Goal: Find specific page/section: Find specific page/section

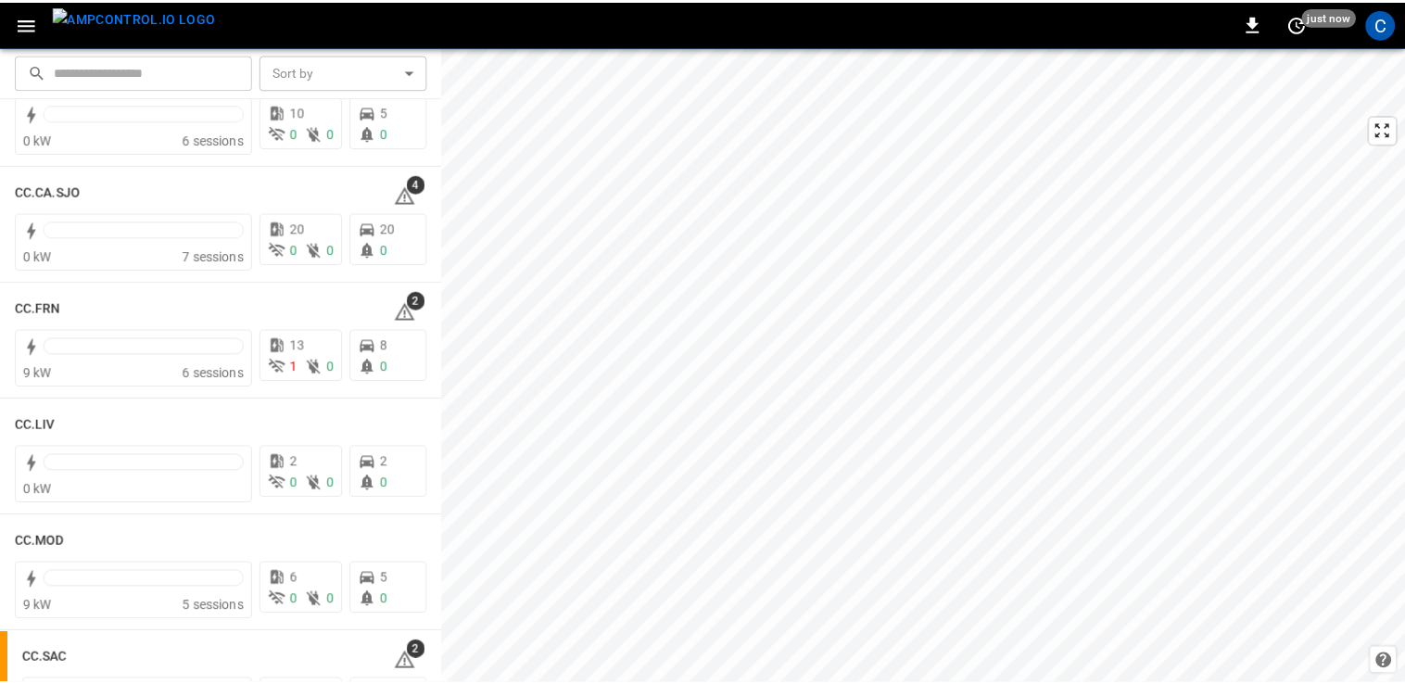
scroll to position [897, 0]
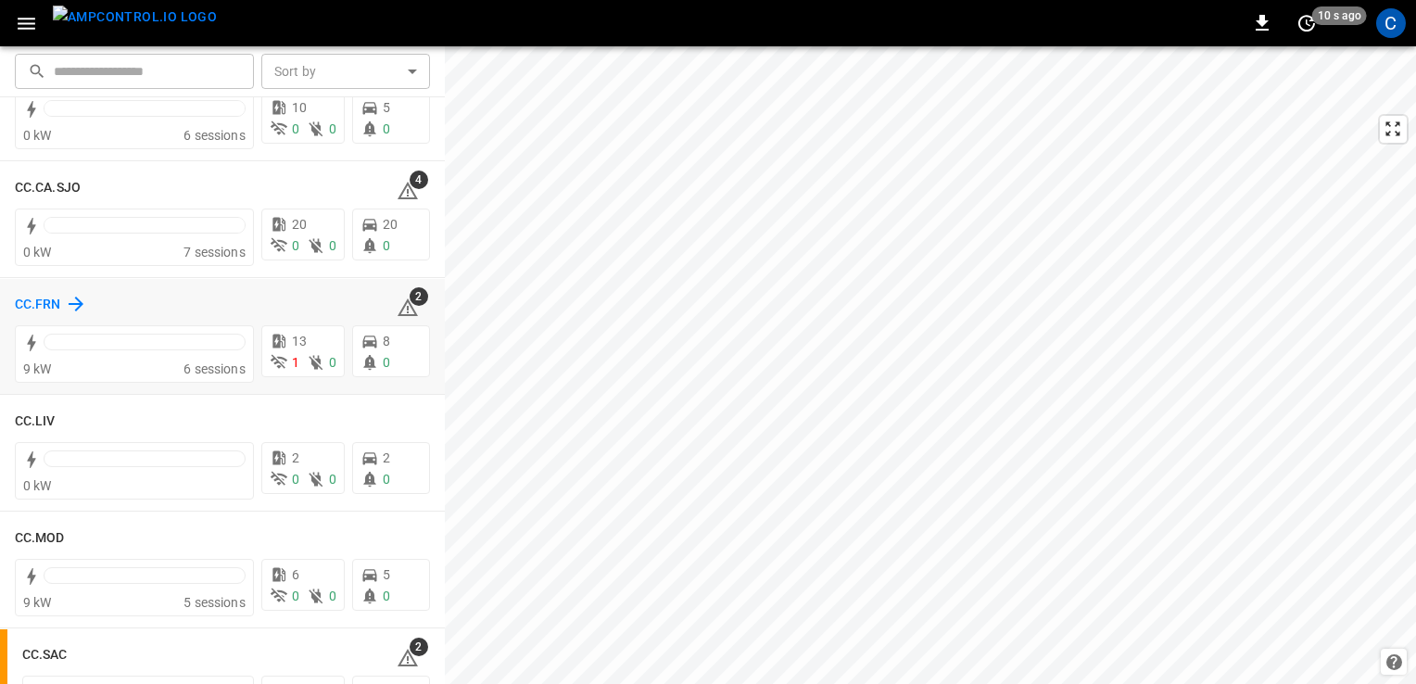
click at [44, 305] on h6 "CC.FRN" at bounding box center [38, 305] width 46 height 20
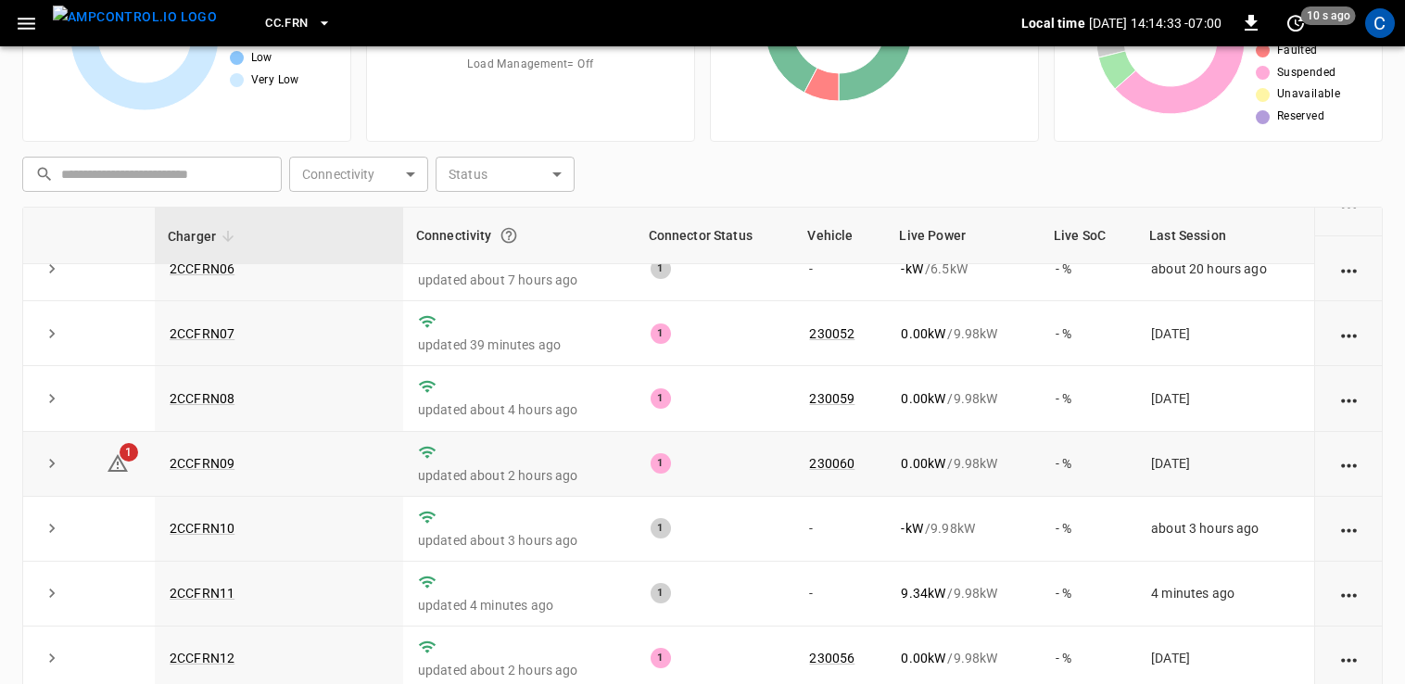
scroll to position [167, 0]
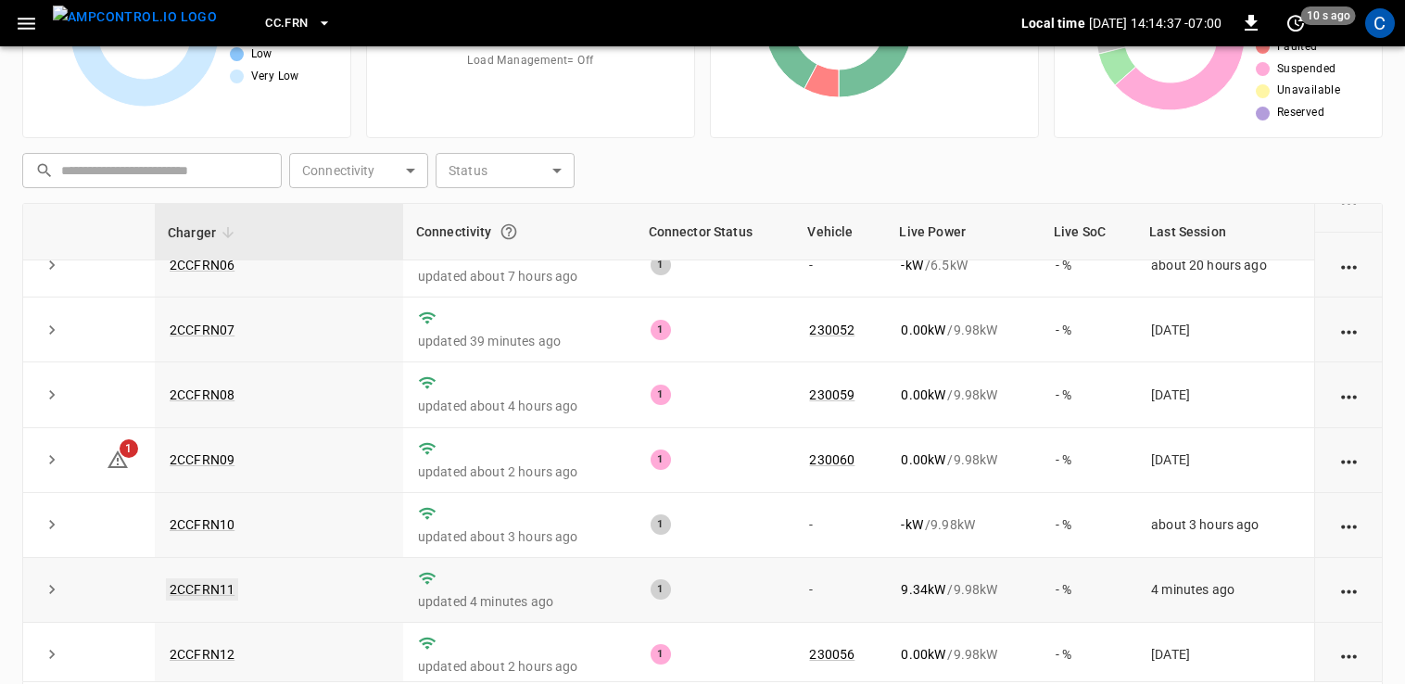
click at [199, 584] on link "2CCFRN11" at bounding box center [202, 589] width 72 height 22
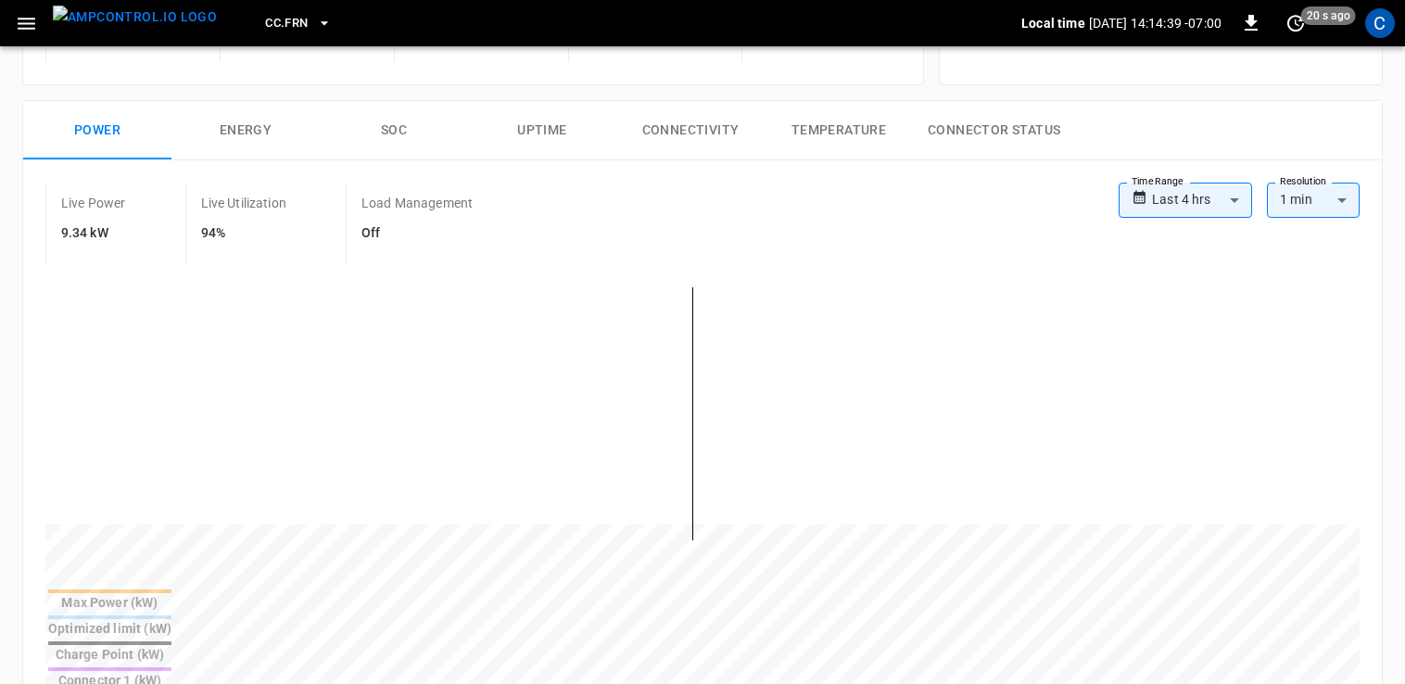
scroll to position [245, 0]
